Goal: Information Seeking & Learning: Learn about a topic

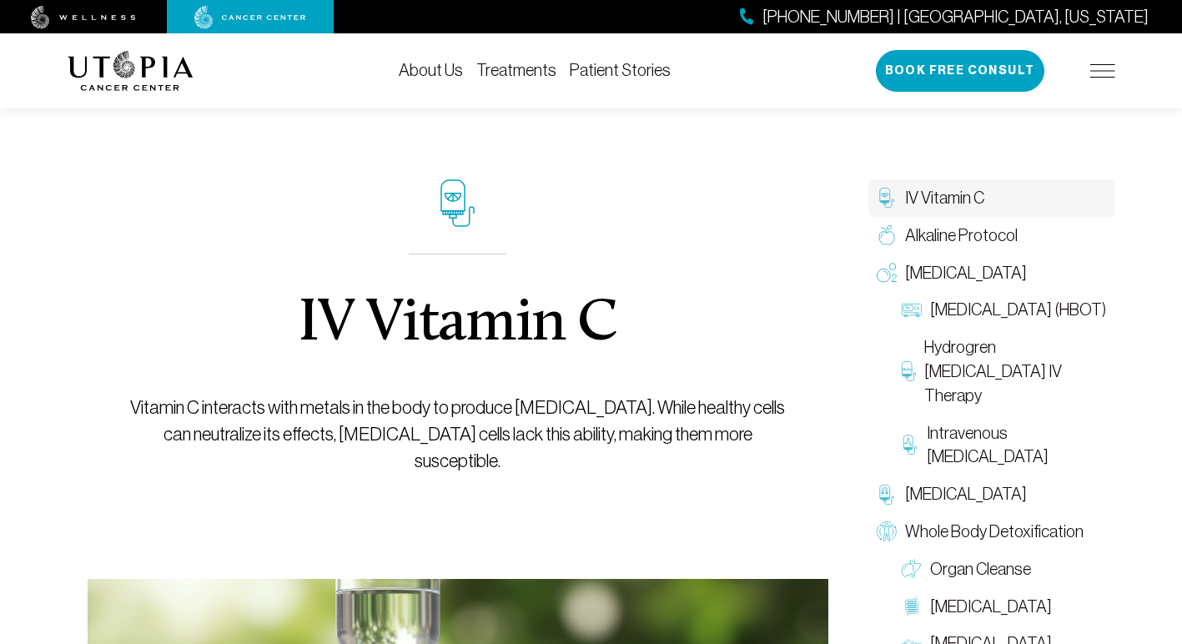
click at [521, 65] on link "Treatments" at bounding box center [516, 70] width 80 height 18
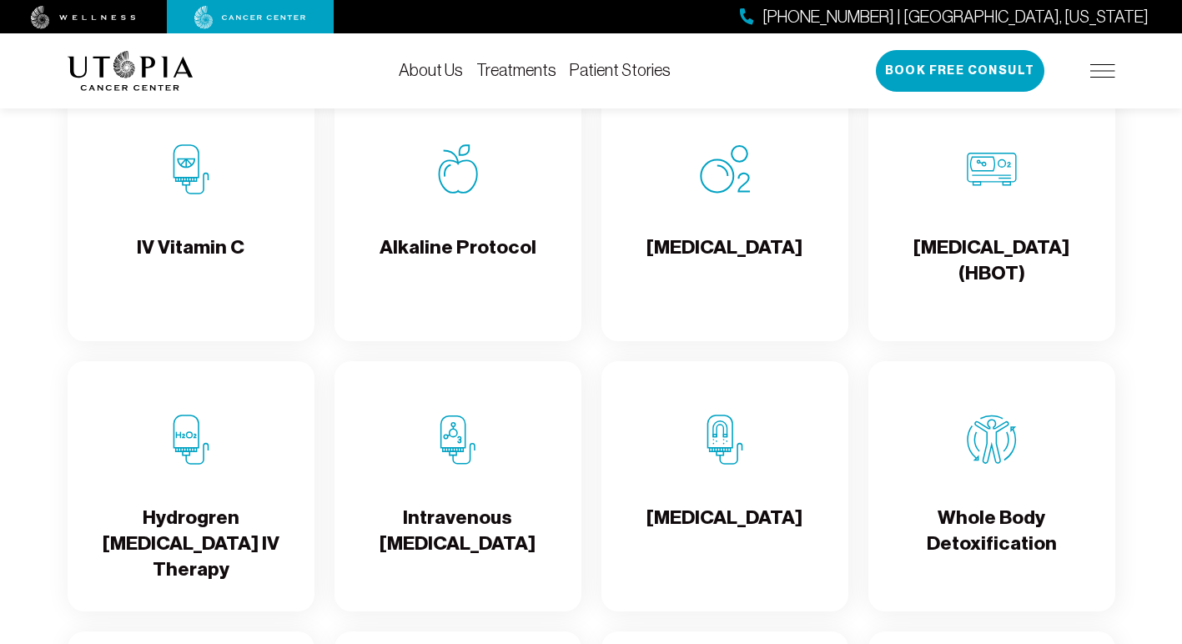
scroll to position [1722, 0]
click at [742, 249] on div "[MEDICAL_DATA]" at bounding box center [724, 215] width 247 height 250
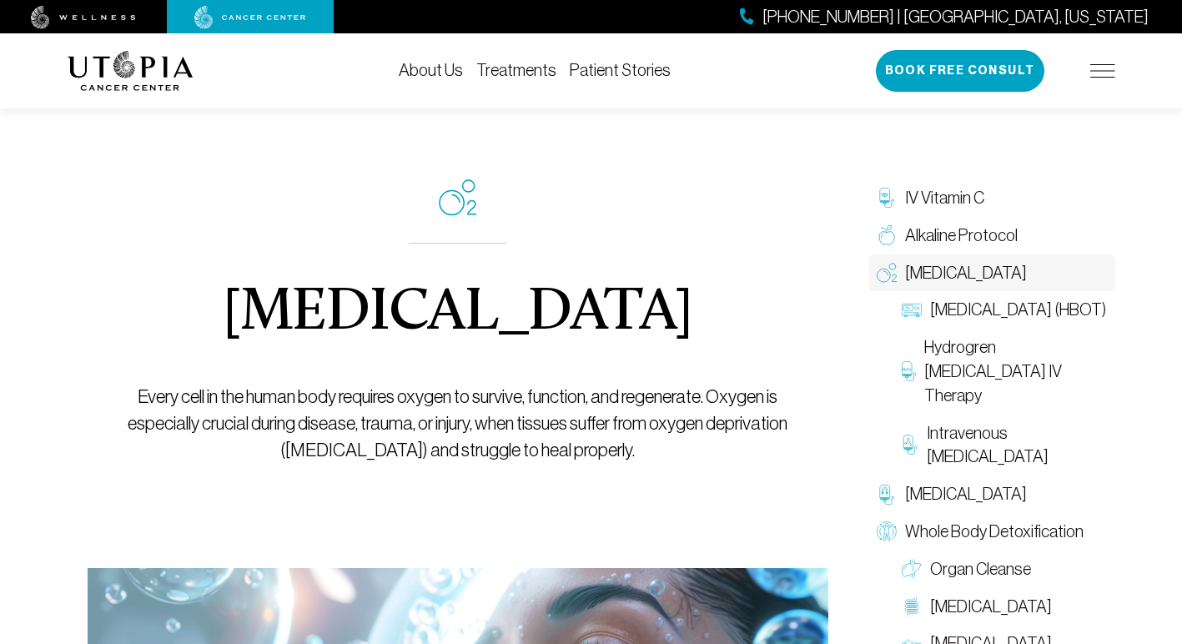
click at [515, 68] on link "Treatments" at bounding box center [516, 70] width 80 height 18
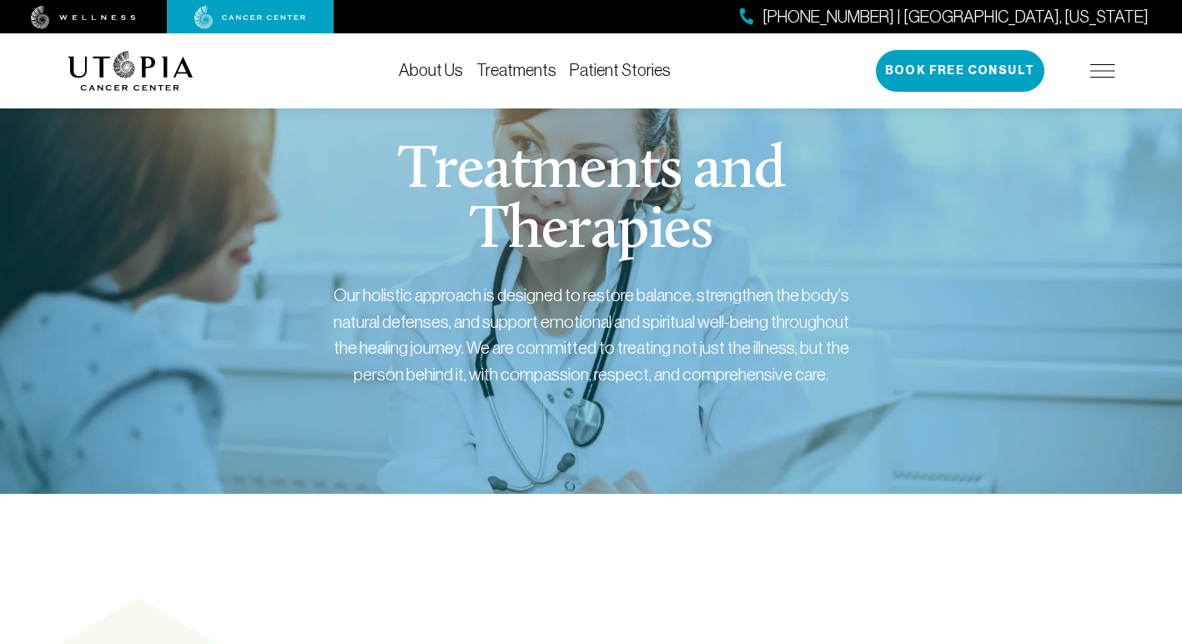
click at [525, 73] on link "Treatments" at bounding box center [516, 70] width 80 height 18
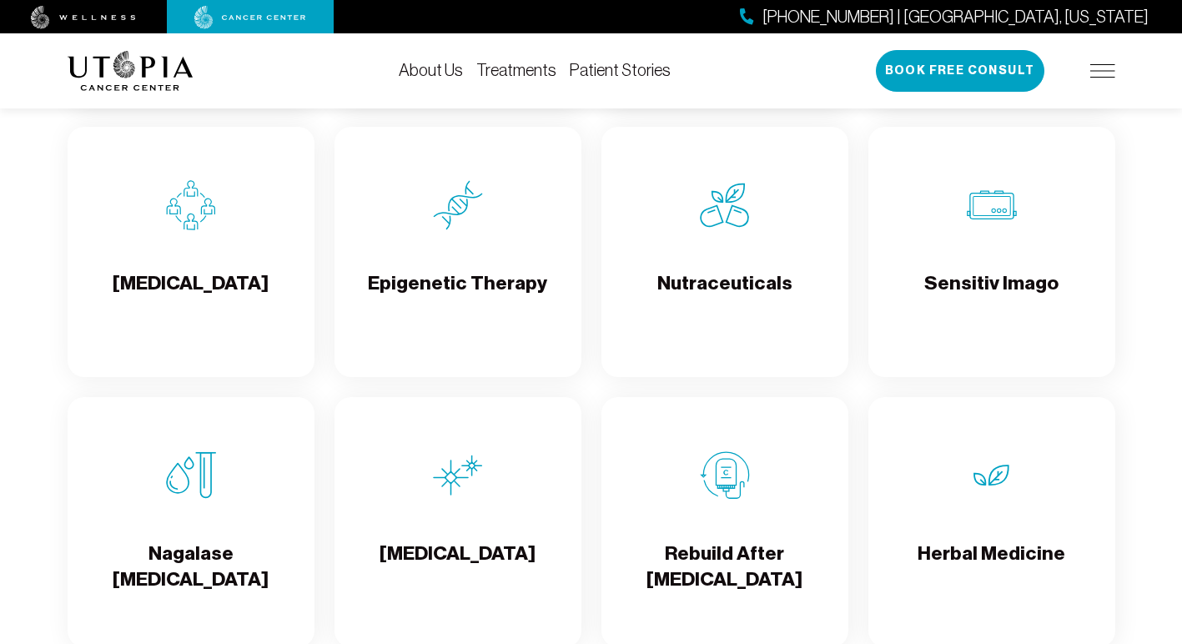
scroll to position [2767, 0]
click at [693, 456] on div "Rebuild After [MEDICAL_DATA]" at bounding box center [724, 521] width 247 height 250
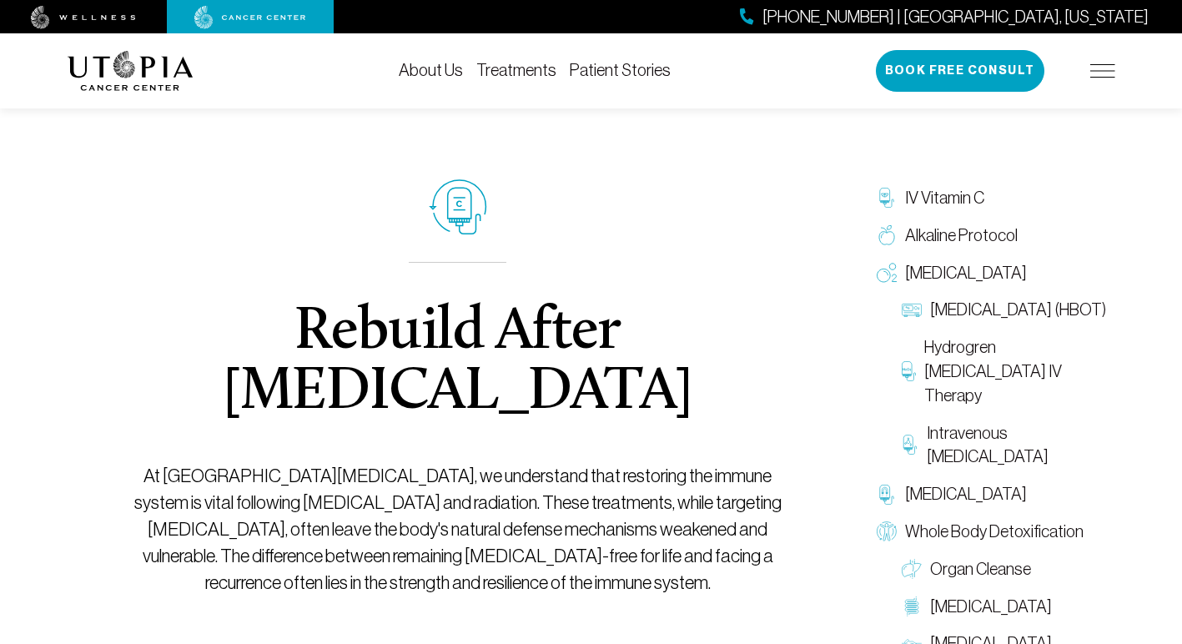
click at [432, 72] on link "About Us" at bounding box center [431, 70] width 64 height 18
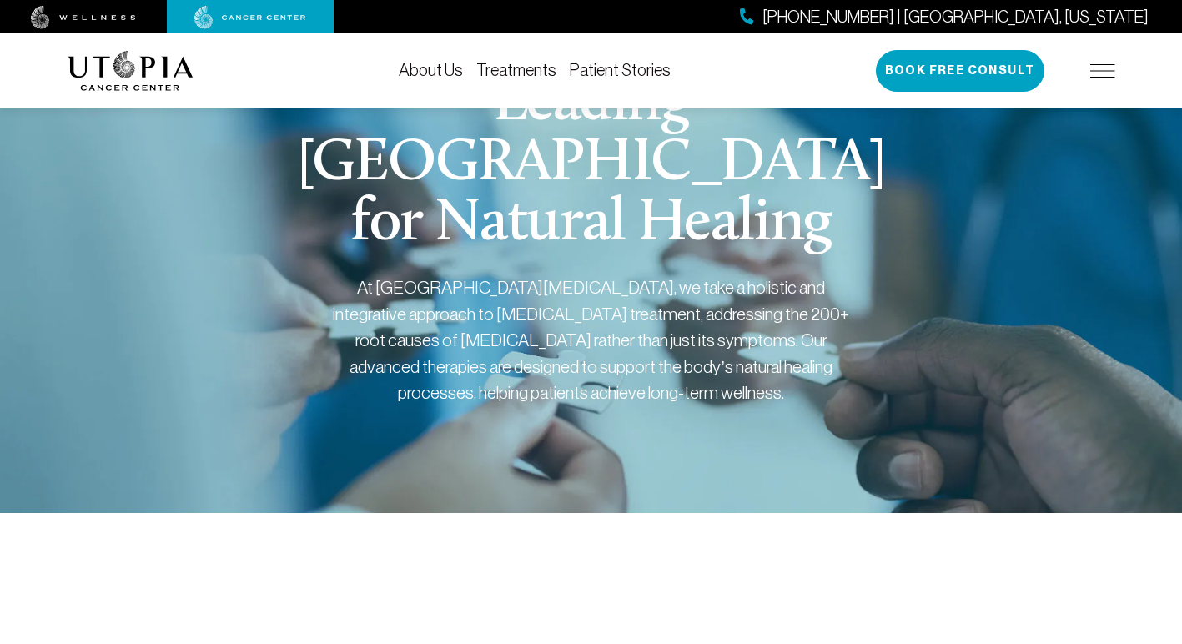
scroll to position [49, 0]
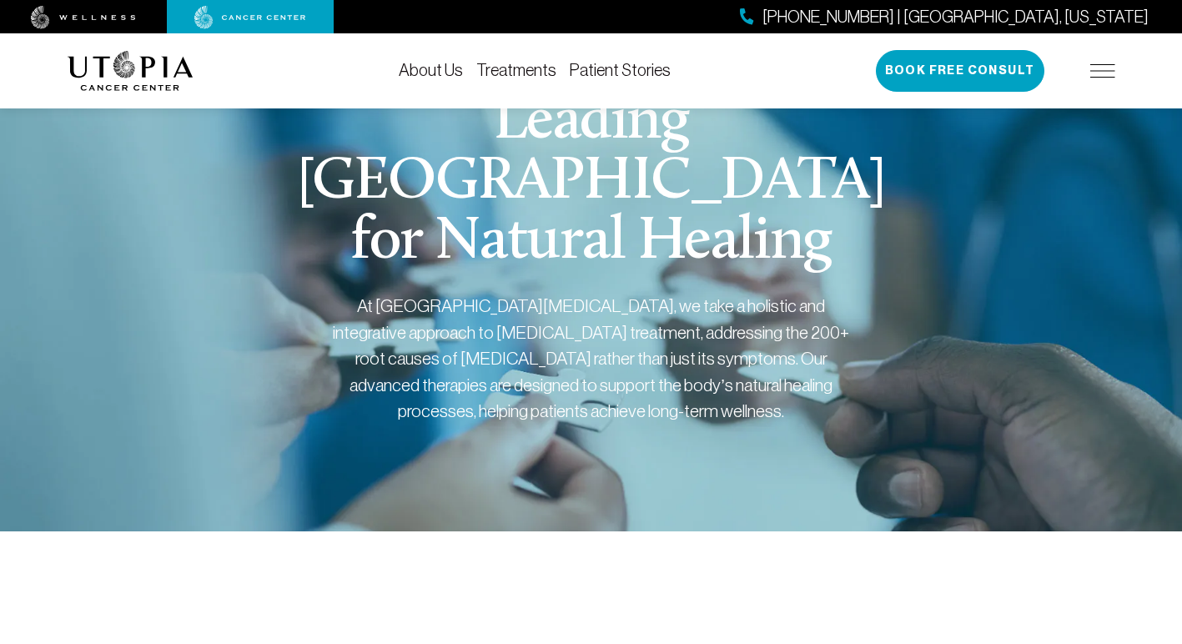
click at [1071, 16] on span "[PHONE_NUMBER] | [GEOGRAPHIC_DATA], [US_STATE]" at bounding box center [955, 17] width 386 height 24
click at [1102, 68] on img at bounding box center [1102, 70] width 25 height 13
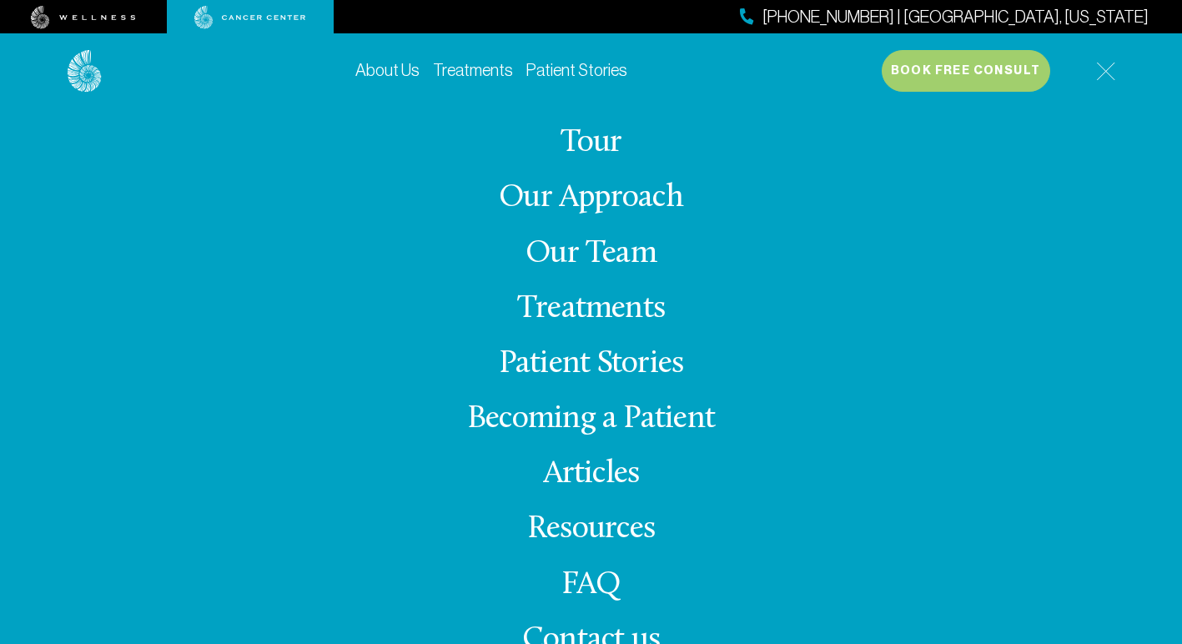
scroll to position [216, 0]
